Goal: Transaction & Acquisition: Purchase product/service

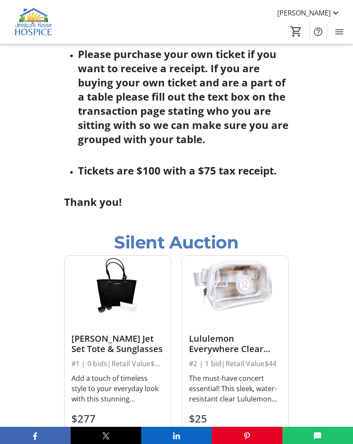
scroll to position [660, 0]
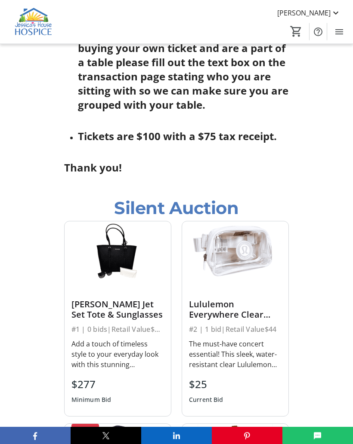
click at [129, 356] on div "Add a touch of timeless style to your everyday look with this stunning [PERSON_…" at bounding box center [117, 354] width 92 height 31
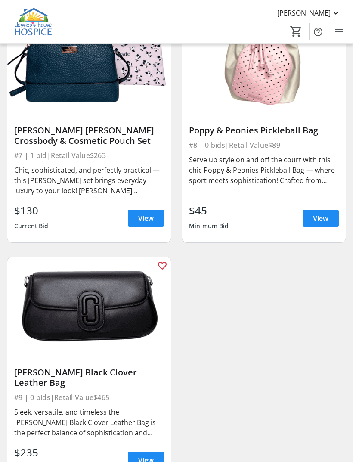
scroll to position [852, 0]
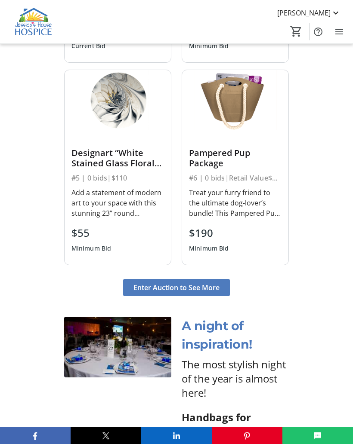
scroll to position [1219, 0]
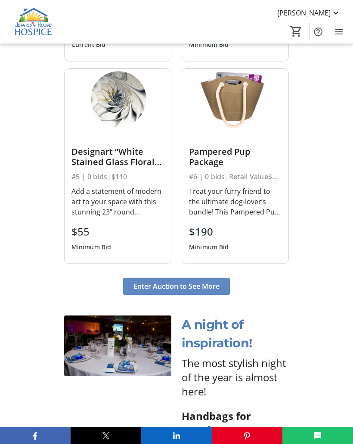
click at [201, 292] on span "Enter Auction to See More" at bounding box center [176, 287] width 86 height 10
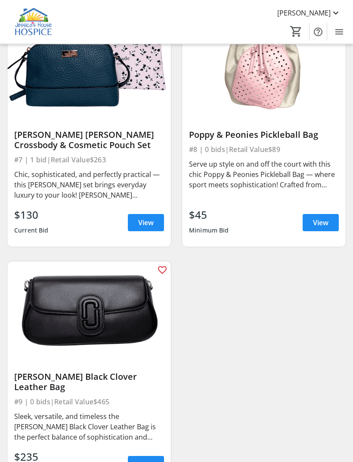
scroll to position [827, 0]
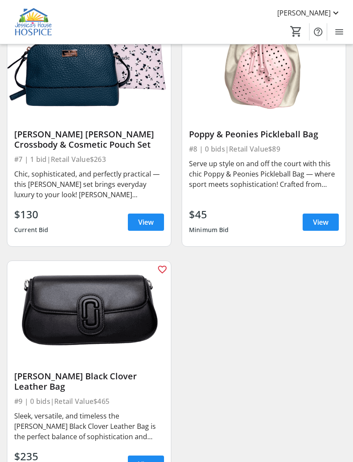
click at [125, 323] on img at bounding box center [88, 307] width 163 height 92
click at [145, 444] on span "View" at bounding box center [145, 464] width 15 height 10
